Goal: Check status: Check status

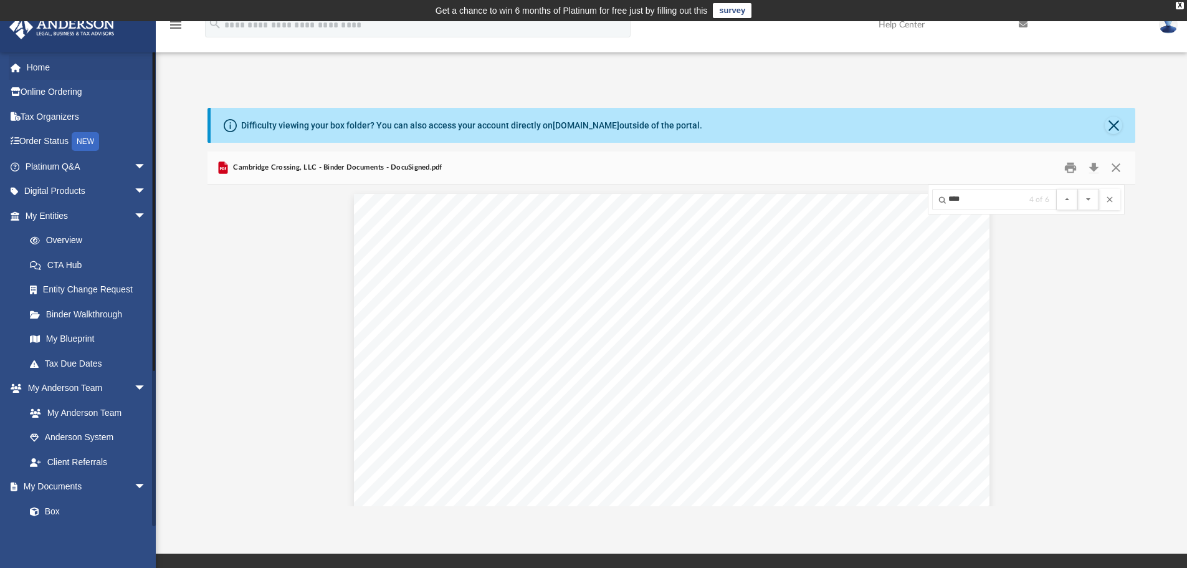
scroll to position [11849, 0]
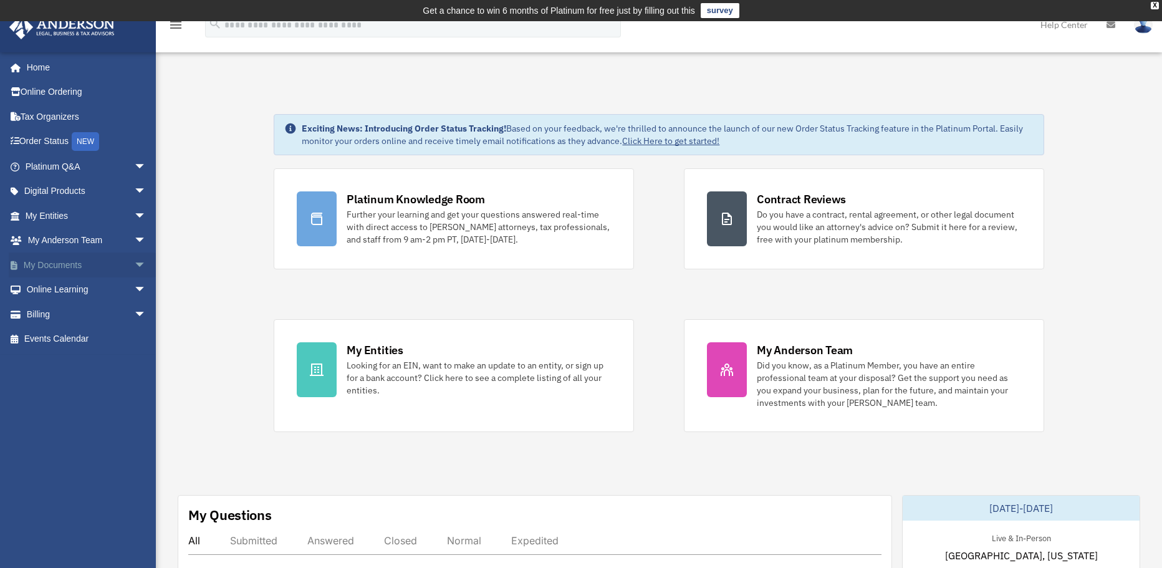
click at [47, 263] on link "My Documents arrow_drop_down" at bounding box center [87, 264] width 156 height 25
click at [50, 216] on link "My Entities arrow_drop_down" at bounding box center [87, 215] width 156 height 25
click at [55, 216] on link "My Entities arrow_drop_down" at bounding box center [87, 215] width 156 height 25
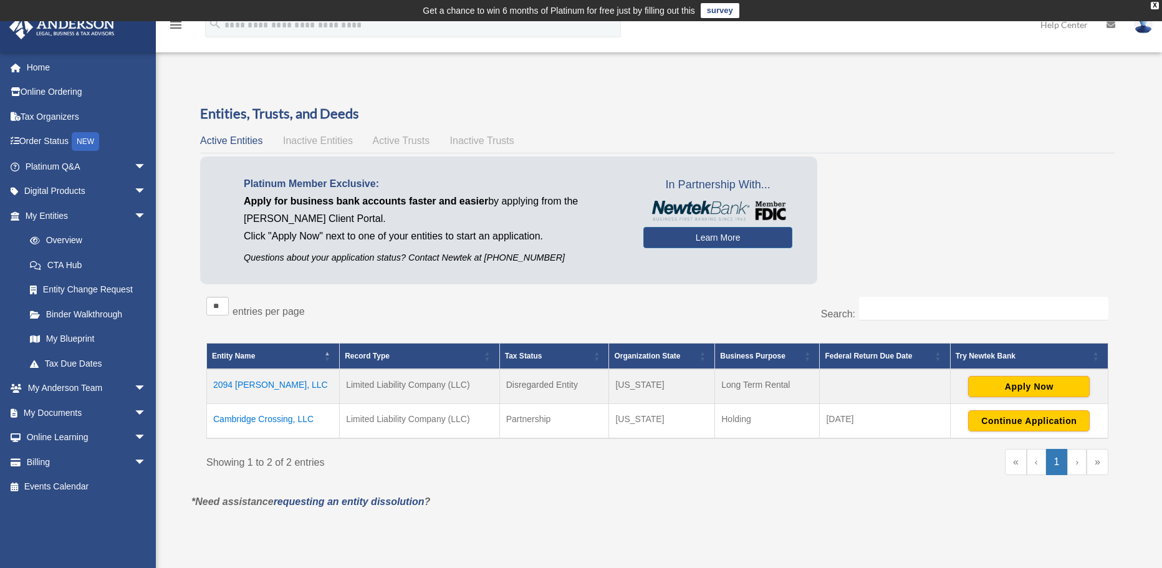
click at [264, 387] on td "2094 [PERSON_NAME], LLC" at bounding box center [273, 386] width 133 height 35
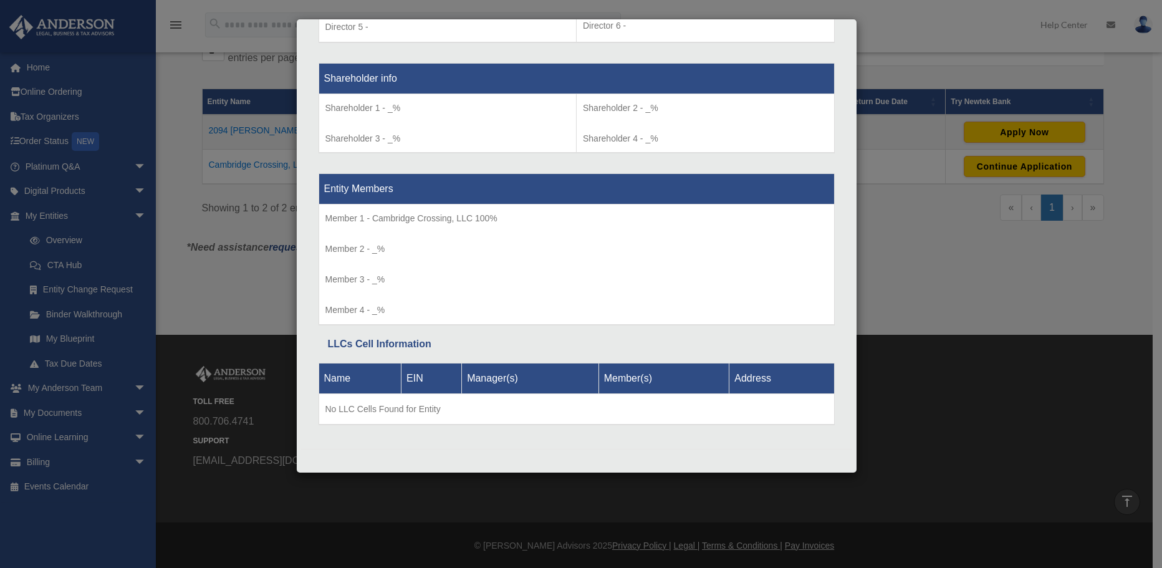
scroll to position [254, 0]
click at [863, 138] on div "Details × Articles Sent Organizational Date" at bounding box center [581, 284] width 1162 height 568
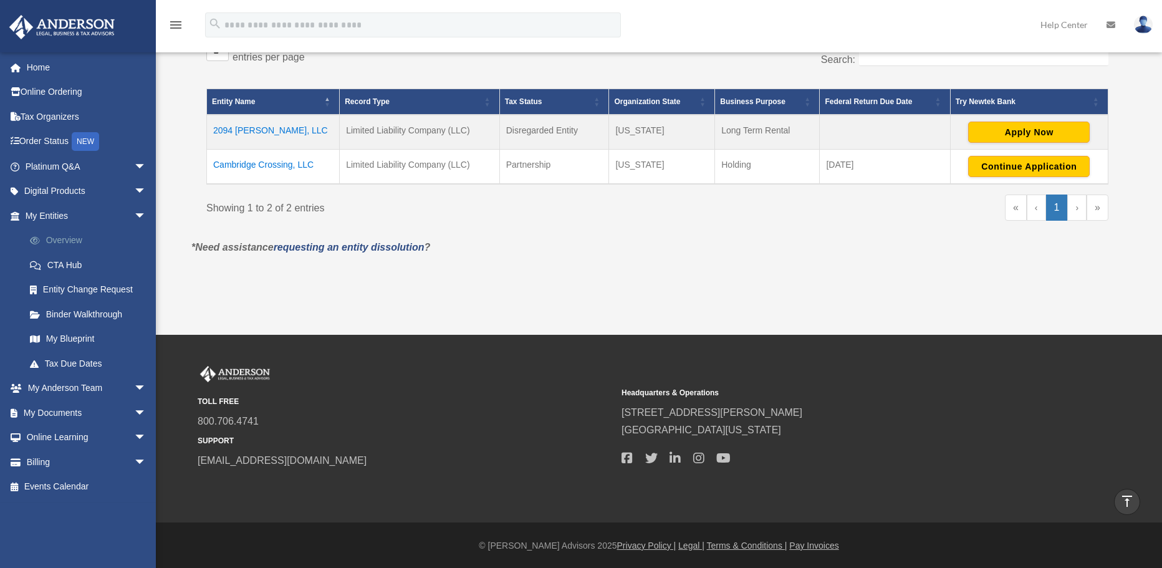
click at [75, 245] on link "Overview" at bounding box center [91, 240] width 148 height 25
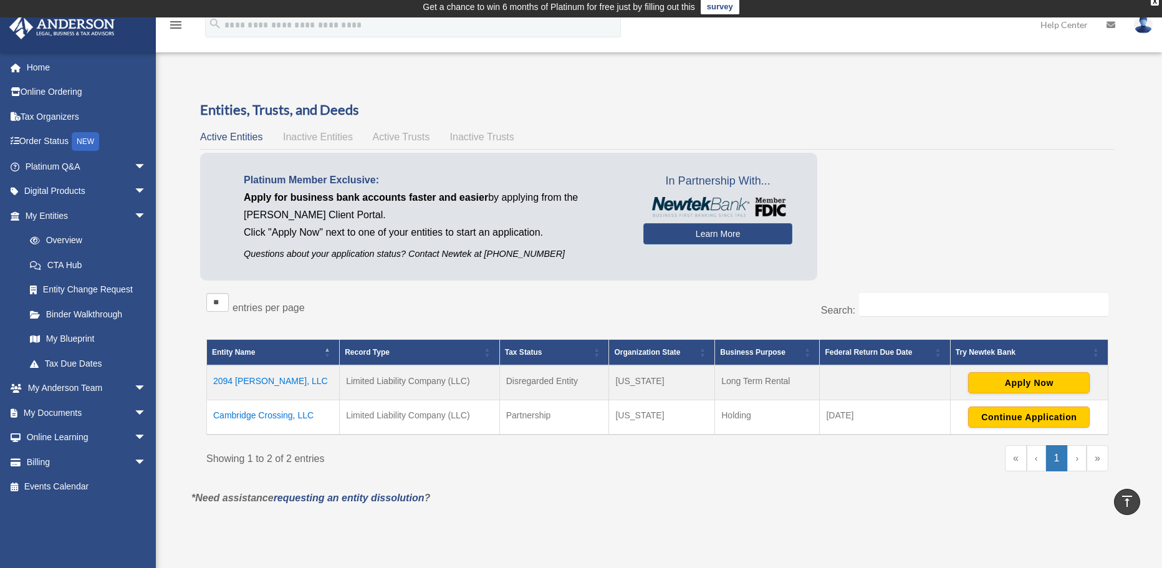
scroll to position [0, 0]
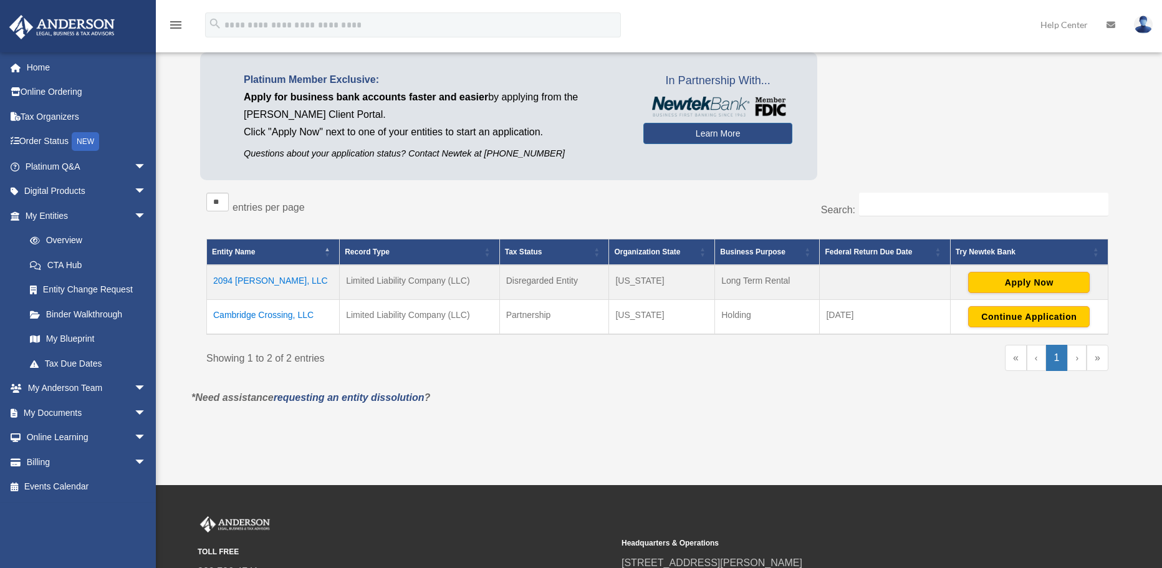
scroll to position [189, 0]
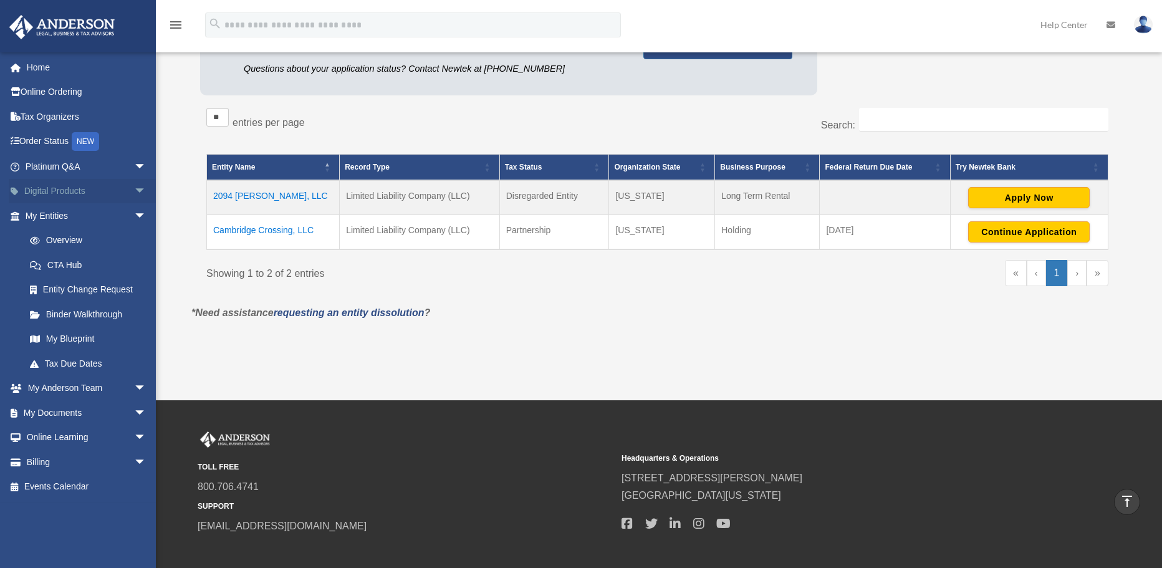
click at [134, 189] on span "arrow_drop_down" at bounding box center [146, 192] width 25 height 26
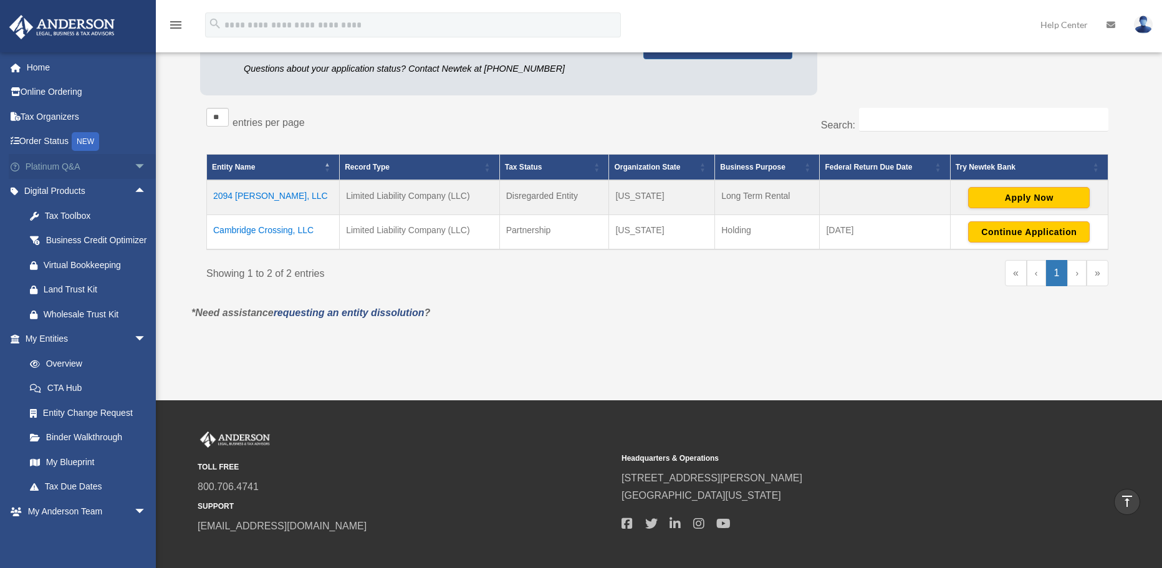
click at [134, 166] on span "arrow_drop_down" at bounding box center [146, 167] width 25 height 26
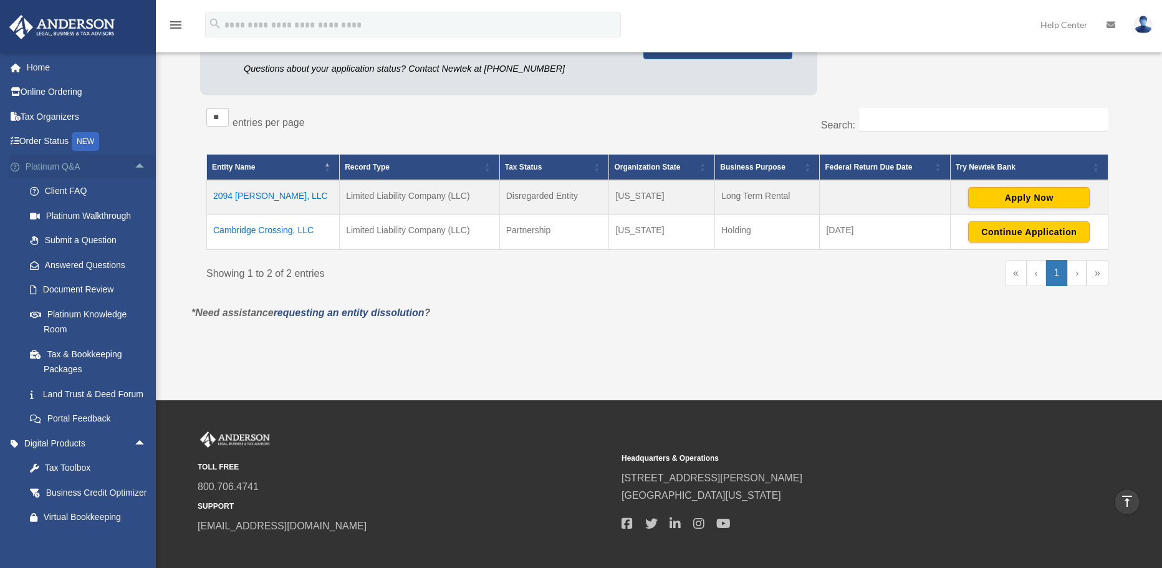
click at [72, 168] on link "Platinum Q&A arrow_drop_up" at bounding box center [87, 166] width 156 height 25
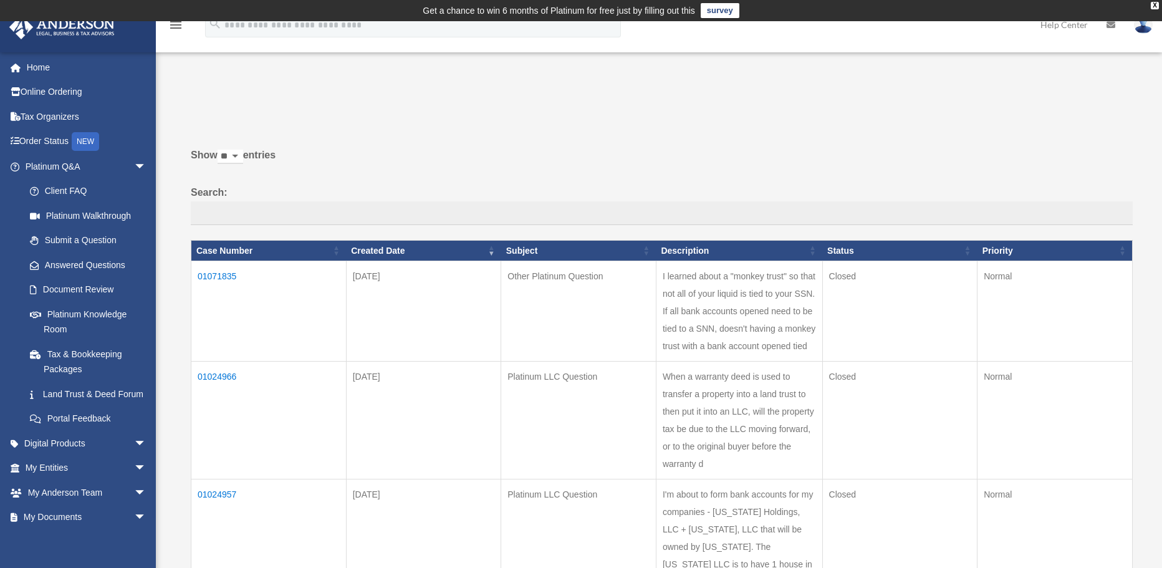
click at [213, 274] on td "01071835" at bounding box center [268, 311] width 155 height 100
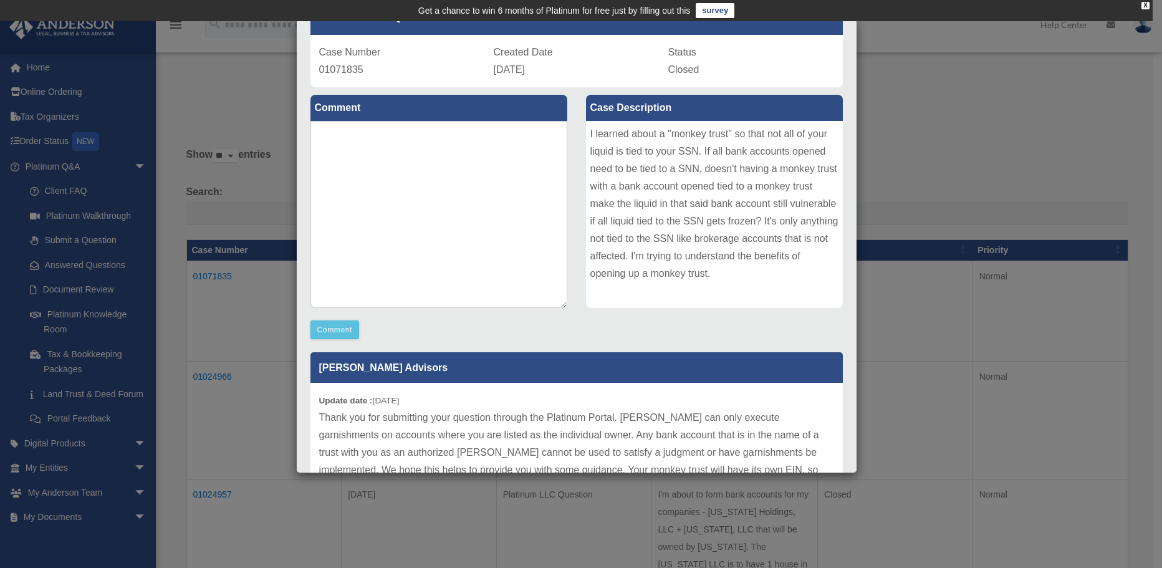
scroll to position [166, 0]
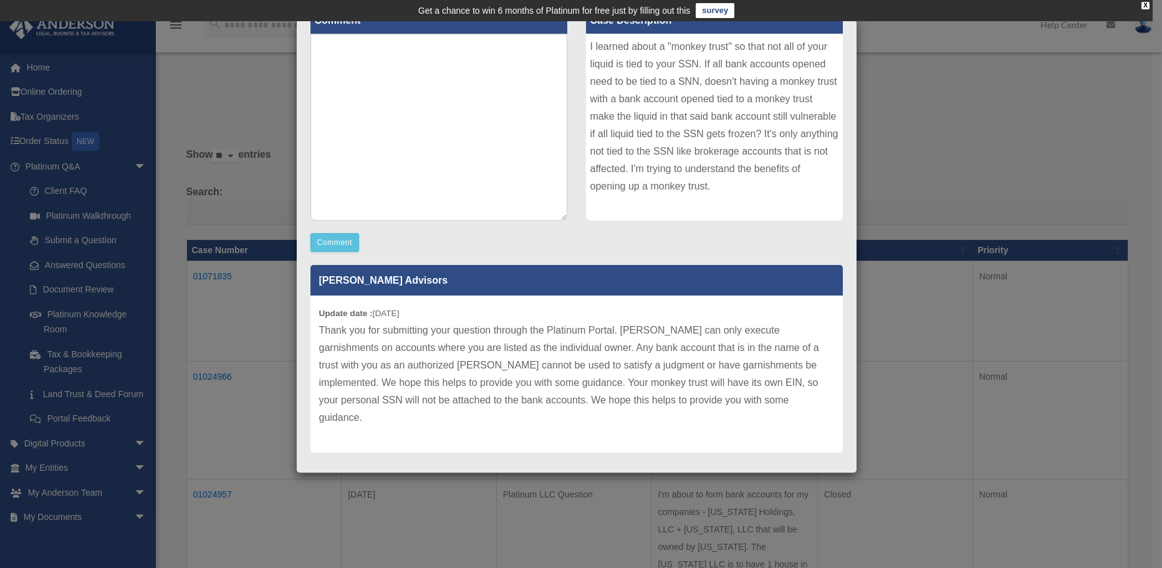
click at [291, 292] on div "Case Detail × Other Platinum Question Case Number 01071835 Created Date [DATE] …" at bounding box center [581, 284] width 1162 height 568
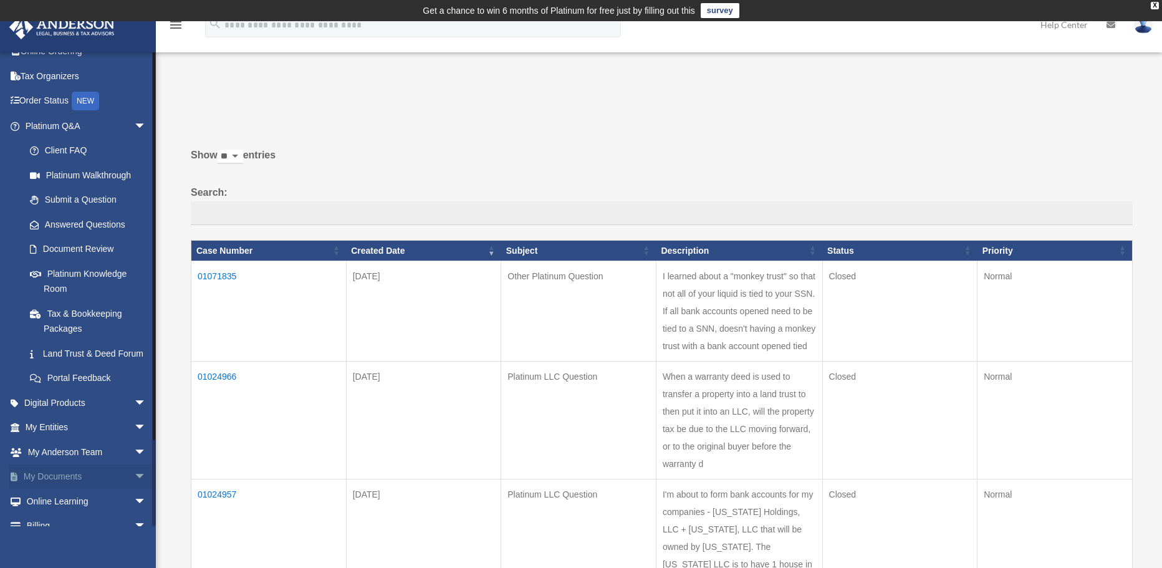
scroll to position [62, 0]
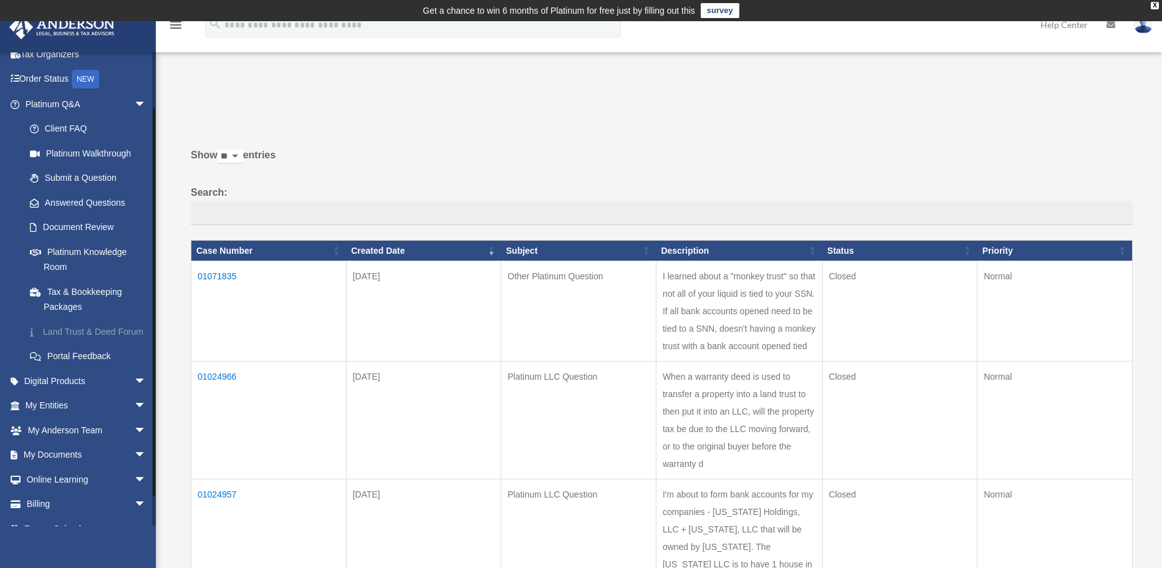
click at [57, 340] on link "Land Trust & Deed Forum" at bounding box center [91, 331] width 148 height 25
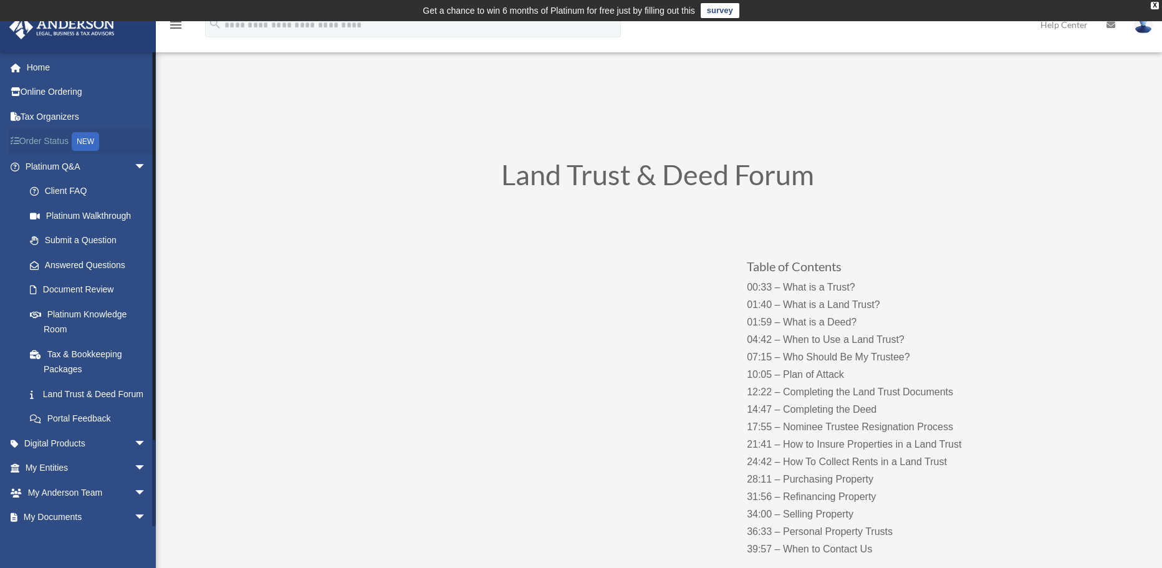
click at [59, 145] on link "Order Status NEW" at bounding box center [87, 142] width 156 height 26
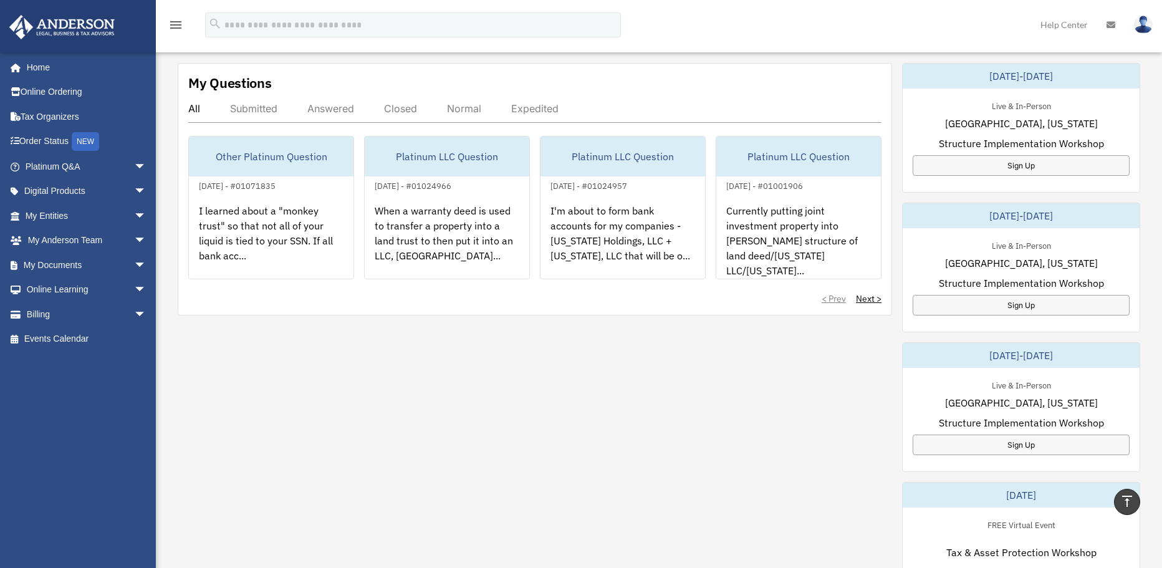
scroll to position [436, 0]
